Goal: Find specific page/section: Find specific page/section

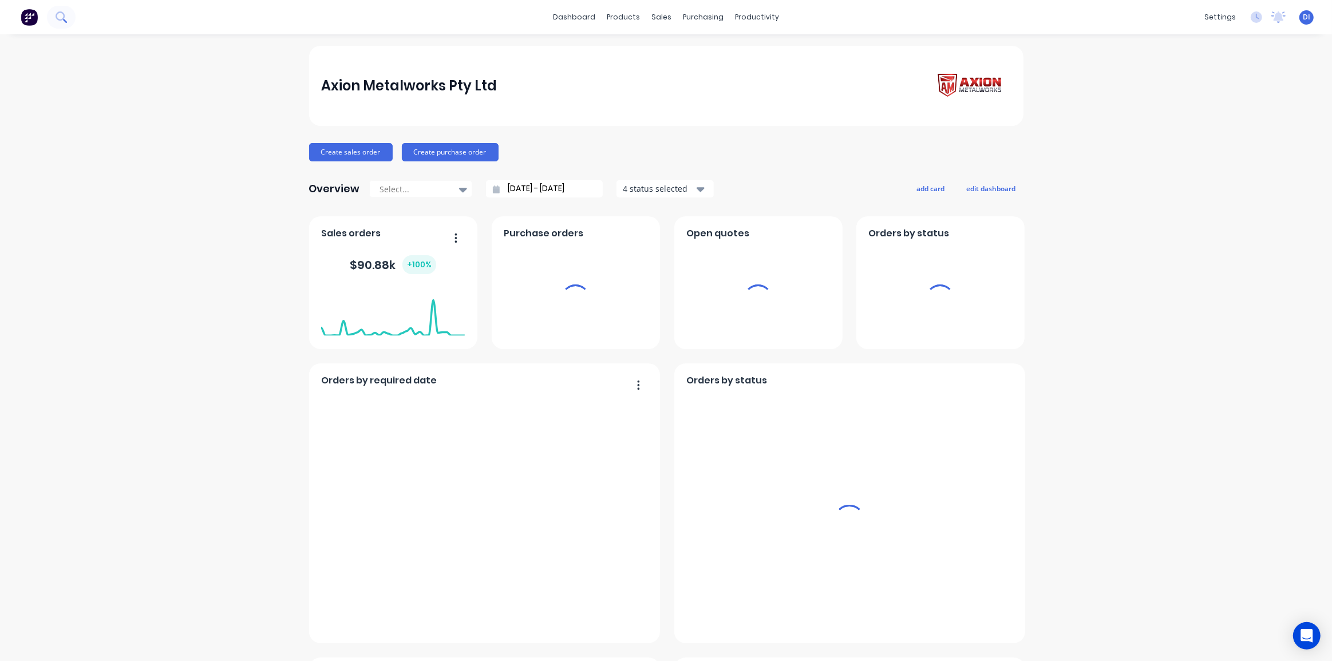
click at [61, 16] on icon at bounding box center [61, 16] width 11 height 11
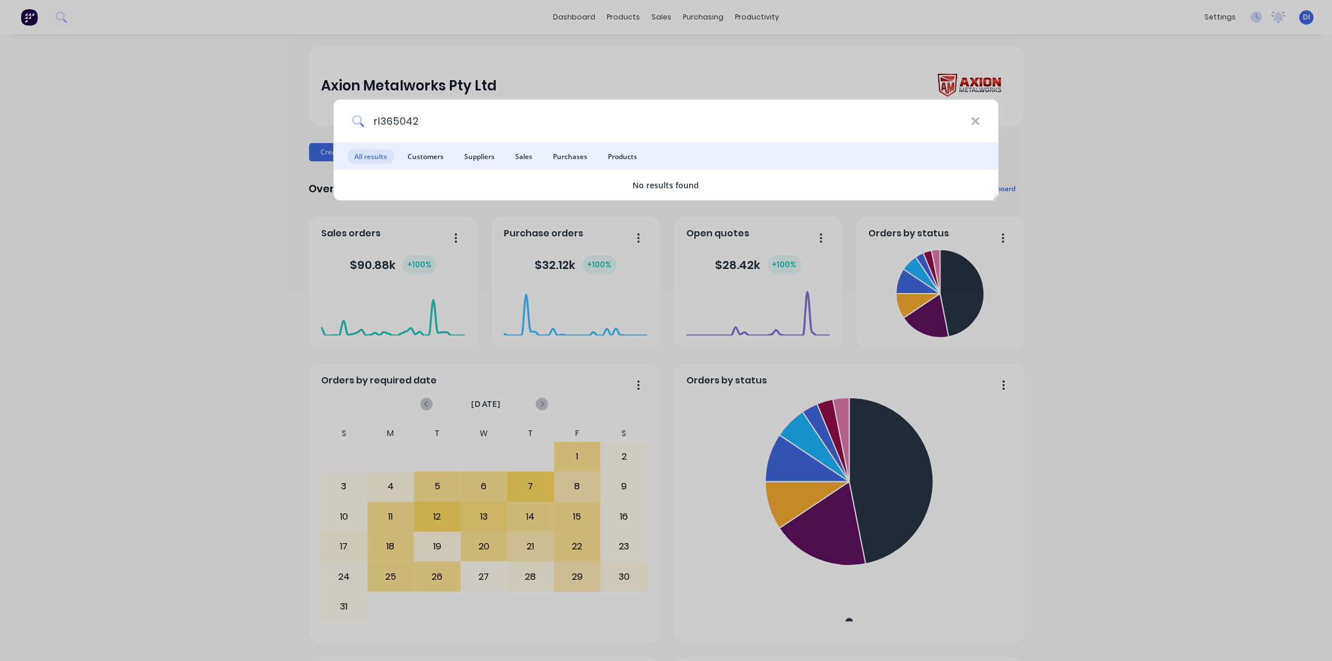
drag, startPoint x: 464, startPoint y: 125, endPoint x: 369, endPoint y: 125, distance: 95.6
click at [369, 125] on input "rl365042" at bounding box center [667, 121] width 607 height 43
type input "rl365042"
click at [977, 122] on icon at bounding box center [974, 121] width 7 height 7
click at [1077, 131] on div "rl365042 All results Customers Suppliers Sales Purchases Products No results fo…" at bounding box center [666, 330] width 1332 height 661
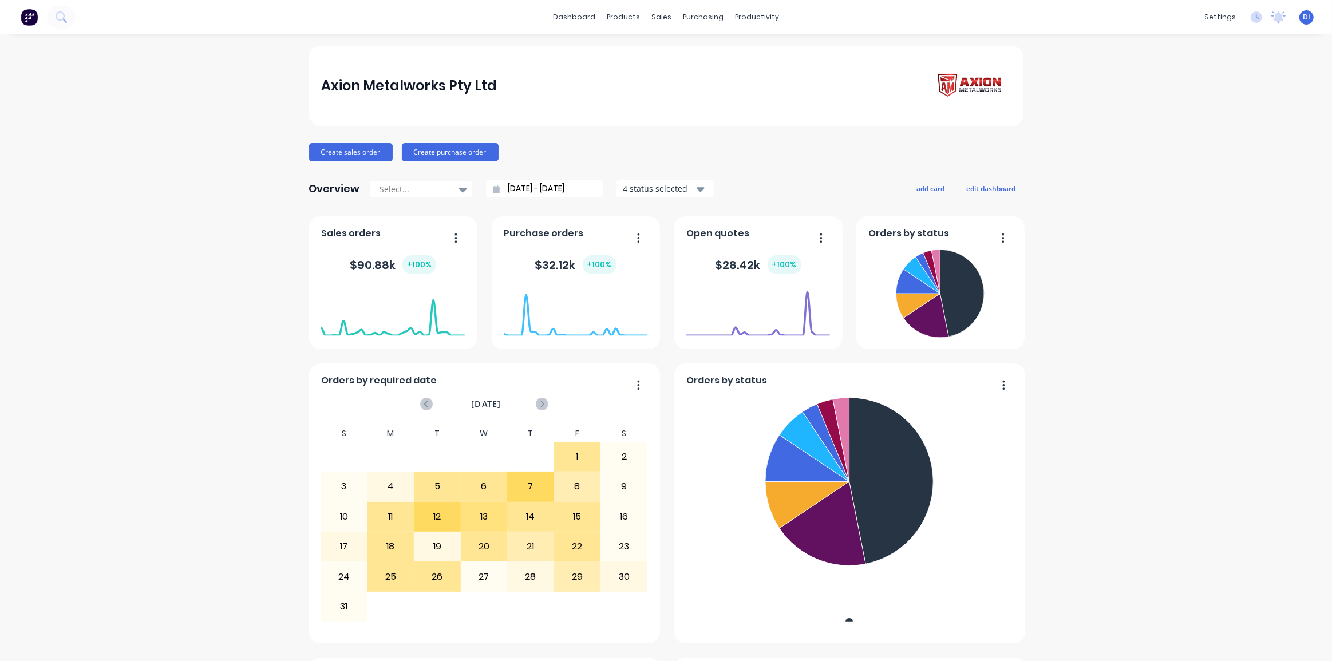
click at [1018, 123] on div "Axion Metalworks Pty Ltd Create sales order Create purchase order Overview Sele…" at bounding box center [666, 639] width 714 height 1186
